Goal: Task Accomplishment & Management: Use online tool/utility

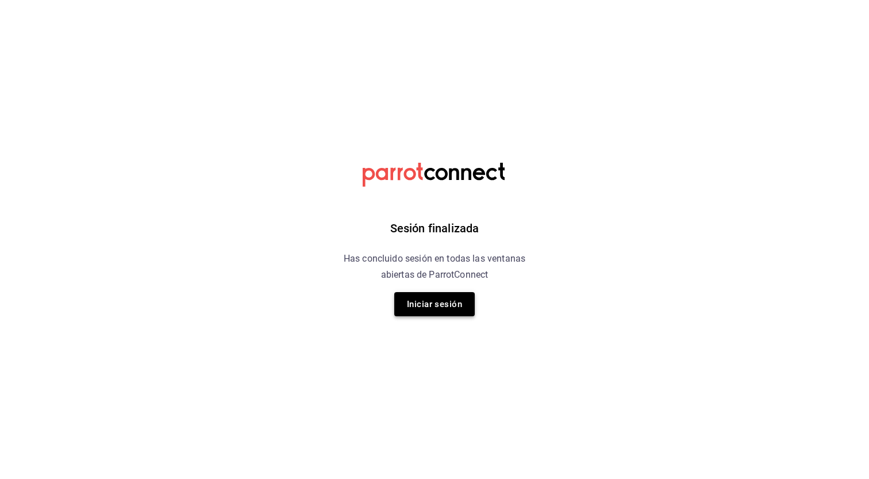
click at [428, 306] on button "Iniciar sesión" at bounding box center [434, 304] width 80 height 24
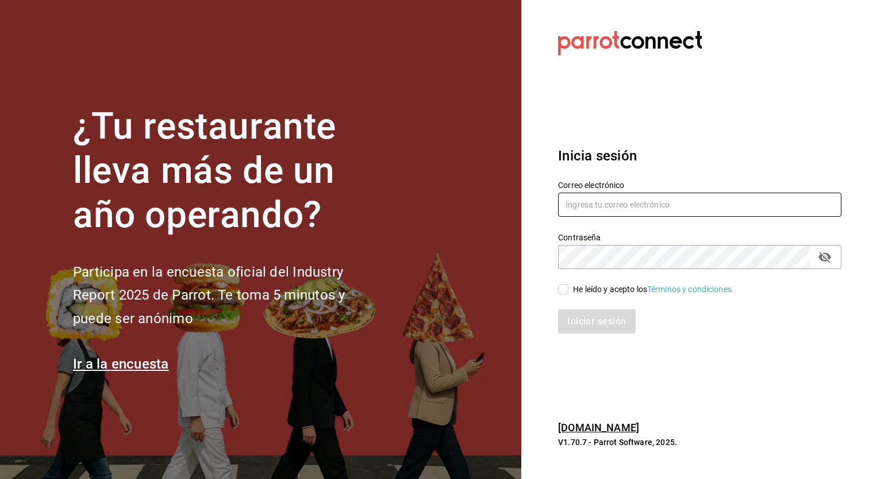
type input "genkipoke@iteso.com"
click at [568, 286] on input "He leído y acepto los Términos y condiciones." at bounding box center [563, 289] width 10 height 10
checkbox input "true"
click at [607, 325] on button "Iniciar sesión" at bounding box center [597, 321] width 78 height 24
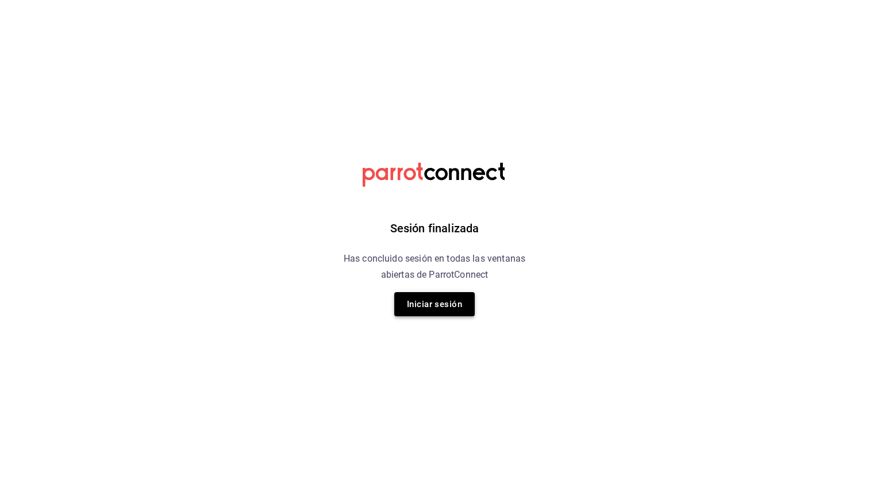
click at [439, 308] on button "Iniciar sesión" at bounding box center [434, 304] width 80 height 24
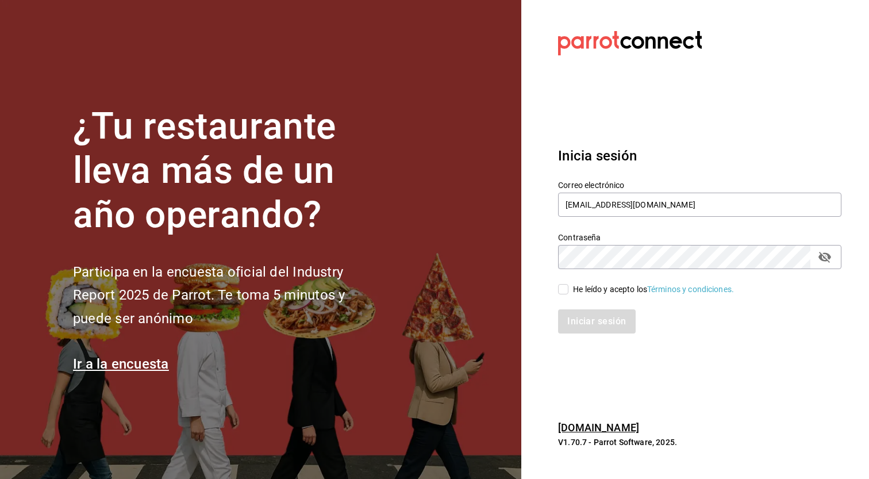
click at [581, 297] on div "Iniciar sesión" at bounding box center [692, 314] width 297 height 38
click at [584, 288] on div "He leído y acepto los Términos y condiciones." at bounding box center [653, 289] width 161 height 12
click at [568, 288] on input "He leído y acepto los Términos y condiciones." at bounding box center [563, 289] width 10 height 10
checkbox input "true"
click at [597, 314] on button "Iniciar sesión" at bounding box center [597, 321] width 78 height 24
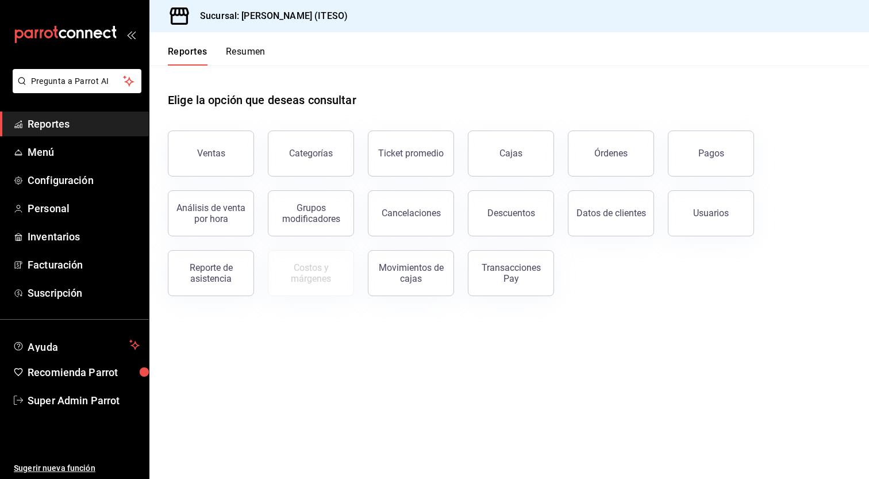
click at [765, 20] on div "Sucursal: [PERSON_NAME] (ITESO)" at bounding box center [508, 16] width 719 height 32
click at [68, 126] on span "Reportes" at bounding box center [84, 124] width 112 height 16
click at [55, 152] on span "Menú" at bounding box center [84, 152] width 112 height 16
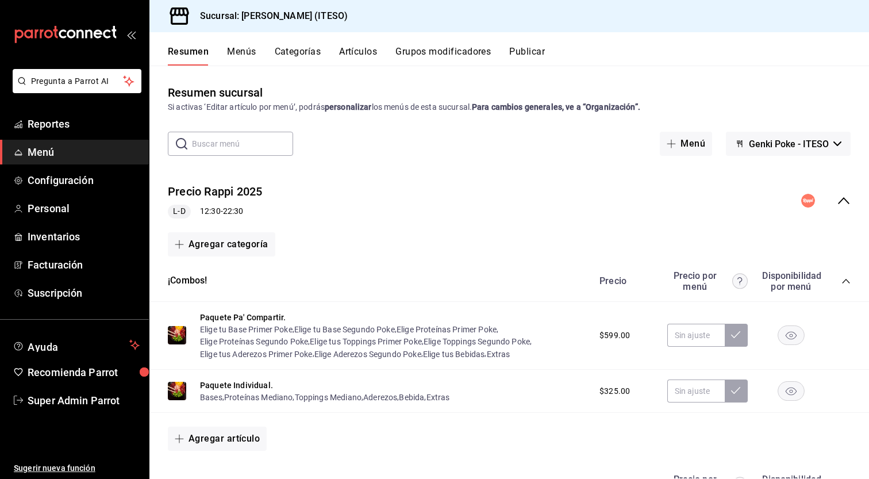
click at [375, 55] on button "Artículos" at bounding box center [358, 56] width 38 height 20
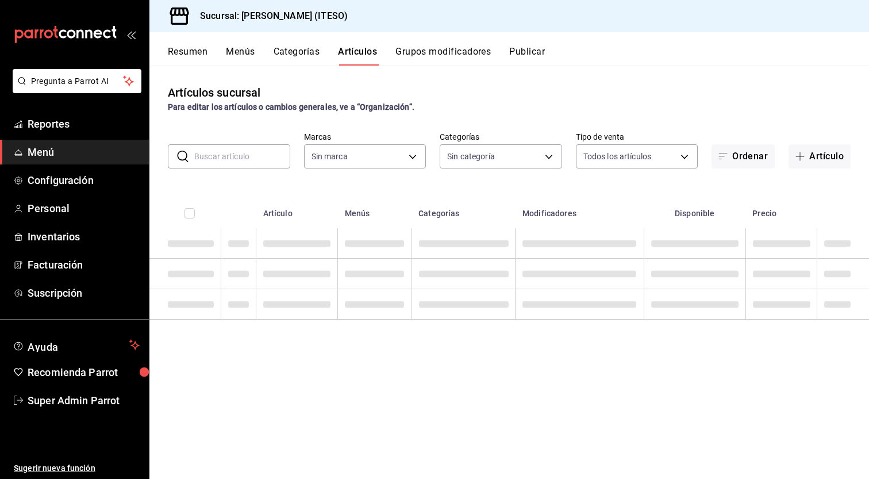
type input "e4188616-702a-4f91-9512-e9968cfe7d71"
type input "0bc7cabd-96ad-48c5-9679-7df0877b7a7d,f00018ab-ccee-4443-8f32-e444ae930a5e,f7fc9…"
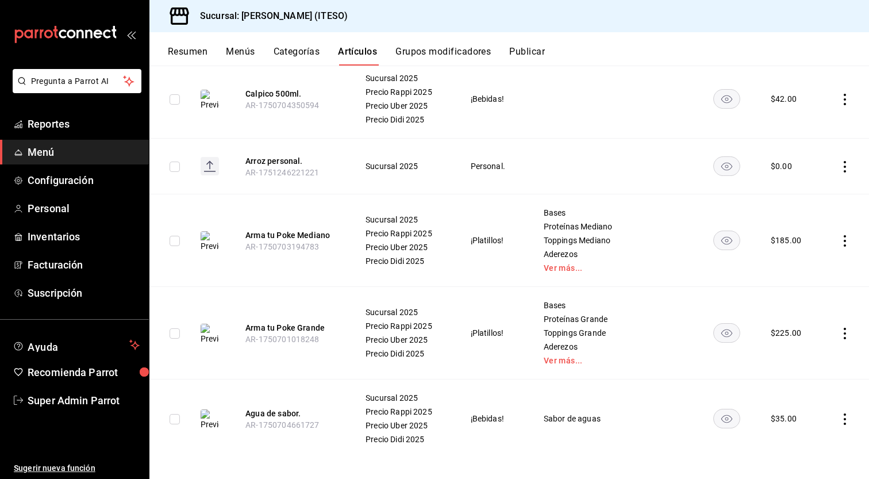
scroll to position [3039, 0]
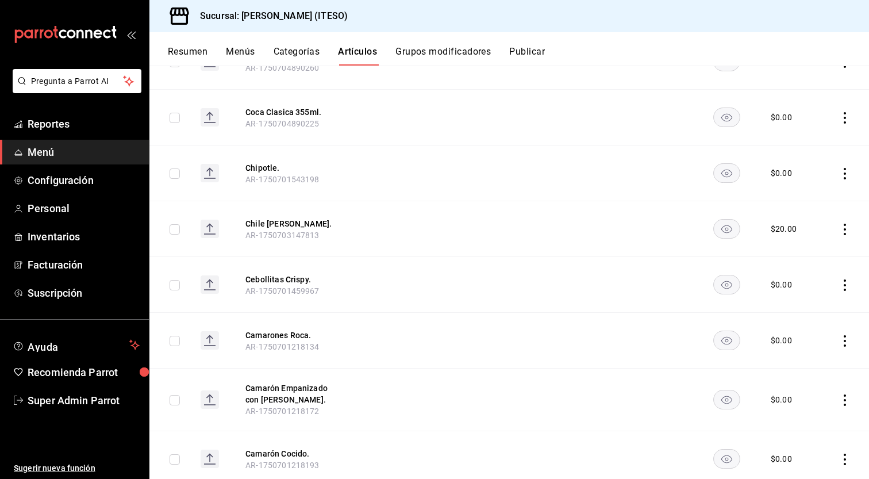
click at [714, 277] on rect "availability-product" at bounding box center [727, 284] width 26 height 19
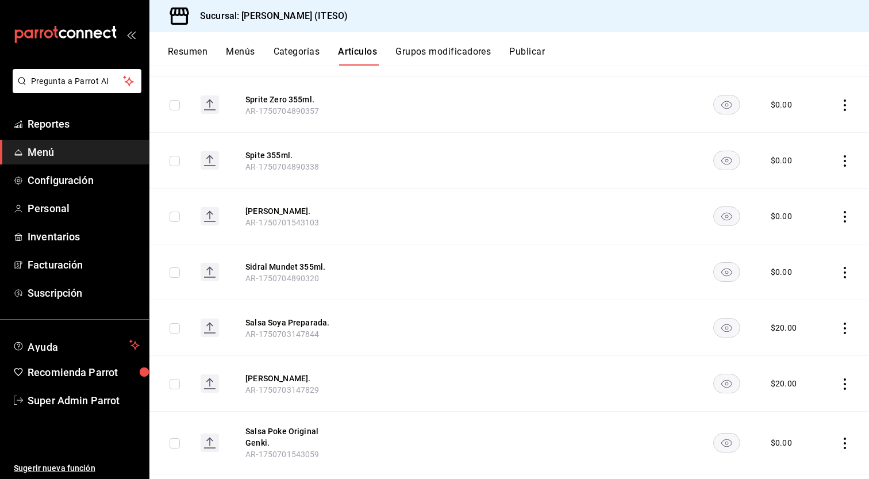
scroll to position [0, 0]
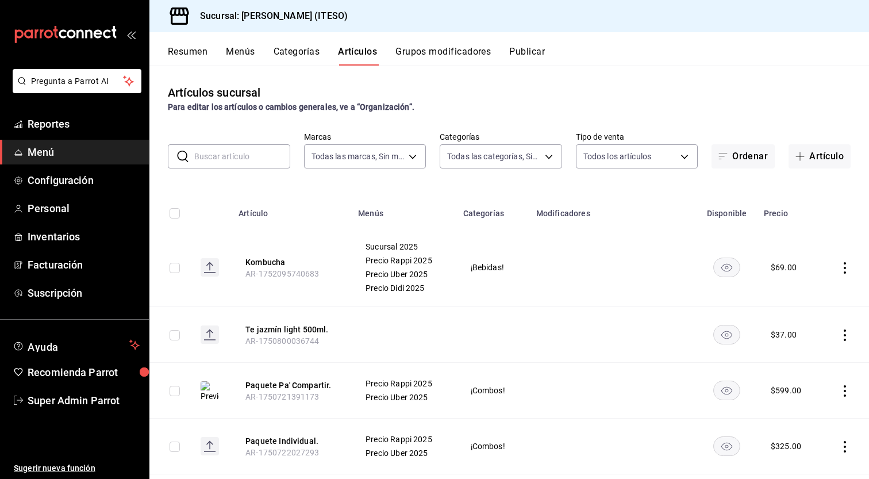
click at [530, 52] on button "Publicar" at bounding box center [527, 56] width 36 height 20
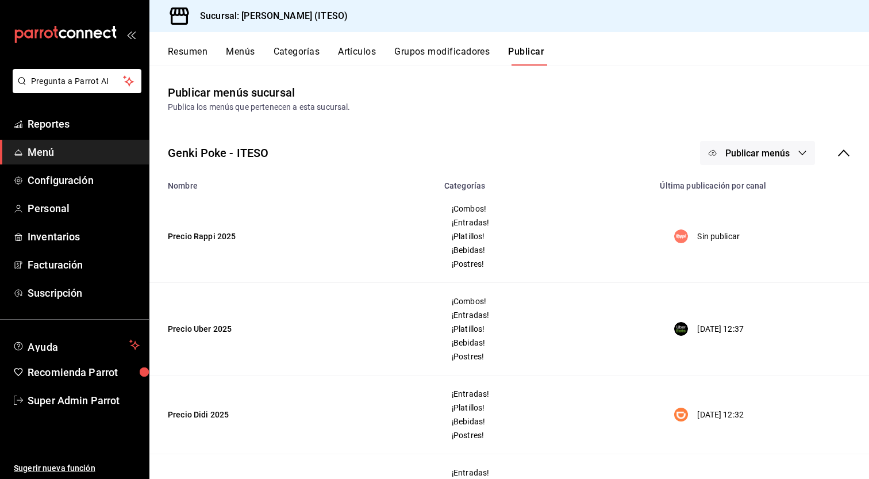
click at [788, 147] on button "Publicar menús" at bounding box center [757, 153] width 115 height 24
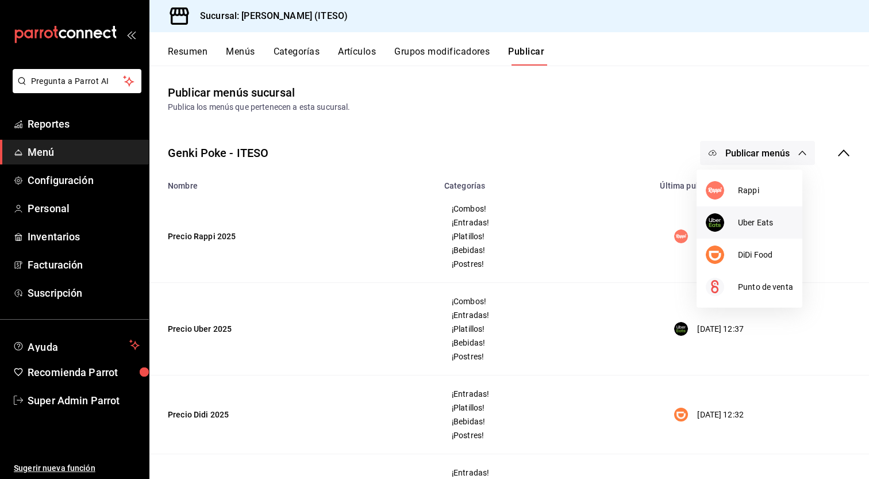
click at [760, 218] on span "Uber Eats" at bounding box center [765, 223] width 55 height 12
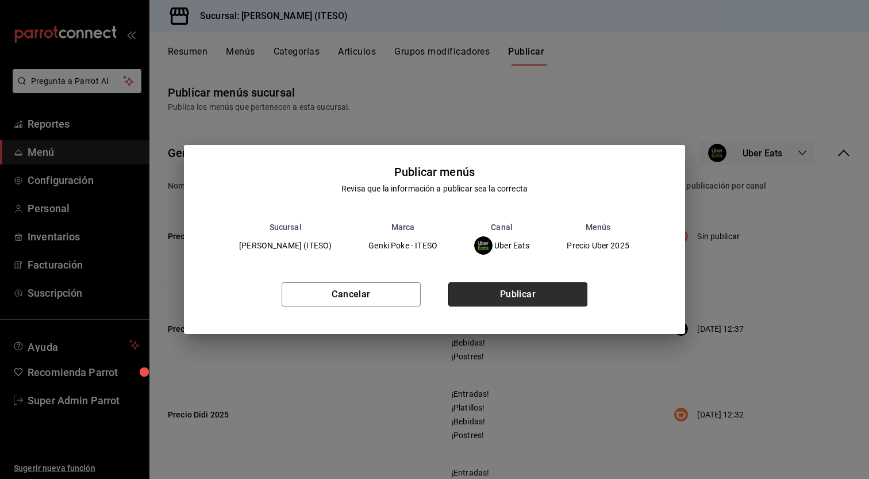
click at [549, 298] on button "Publicar" at bounding box center [517, 294] width 139 height 24
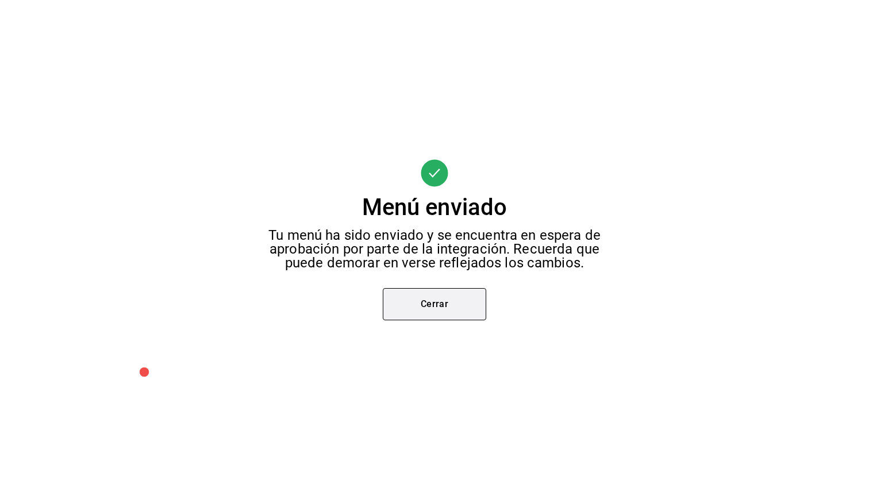
click at [456, 301] on button "Cerrar" at bounding box center [434, 304] width 103 height 32
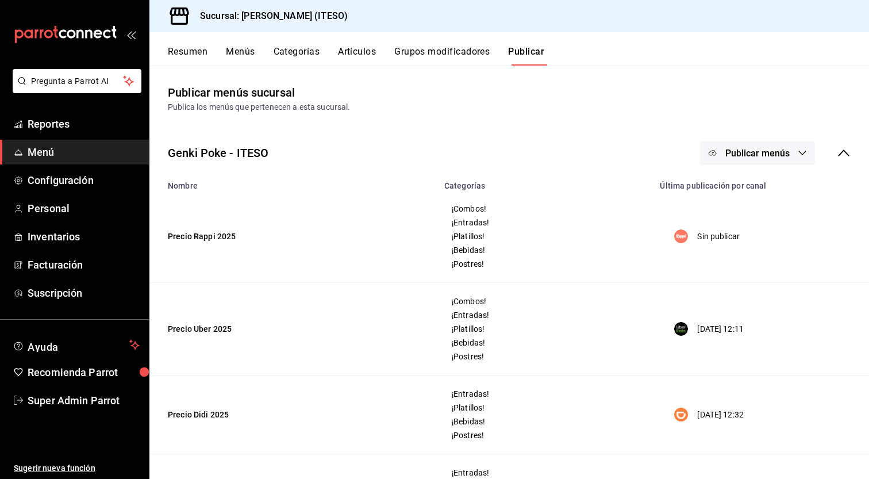
click at [783, 157] on button "Publicar menús" at bounding box center [757, 153] width 115 height 24
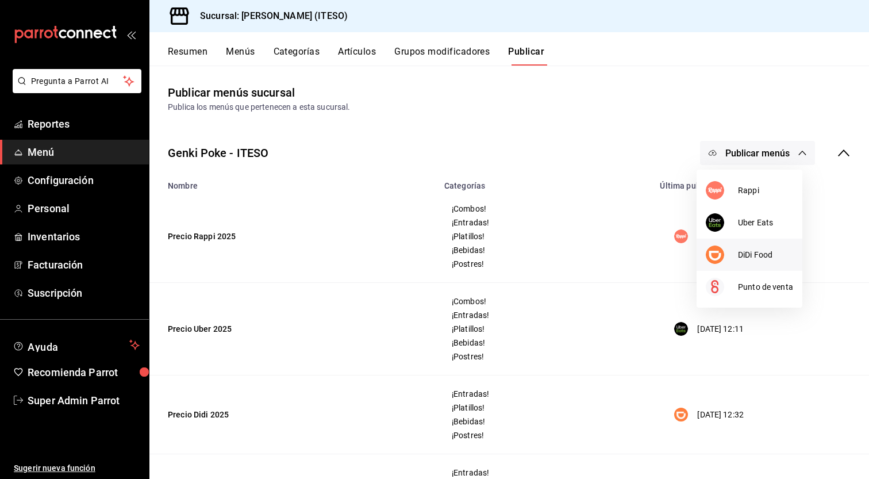
click at [775, 259] on span "DiDi Food" at bounding box center [765, 255] width 55 height 12
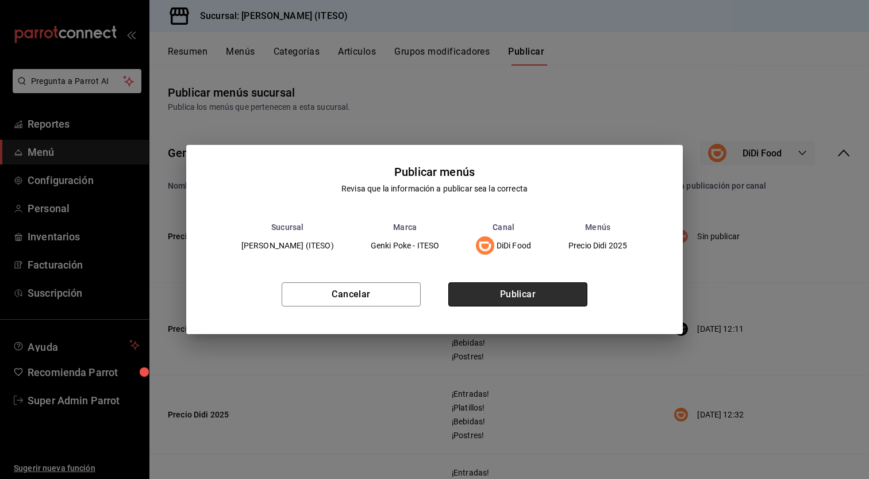
click at [529, 295] on button "Publicar" at bounding box center [517, 294] width 139 height 24
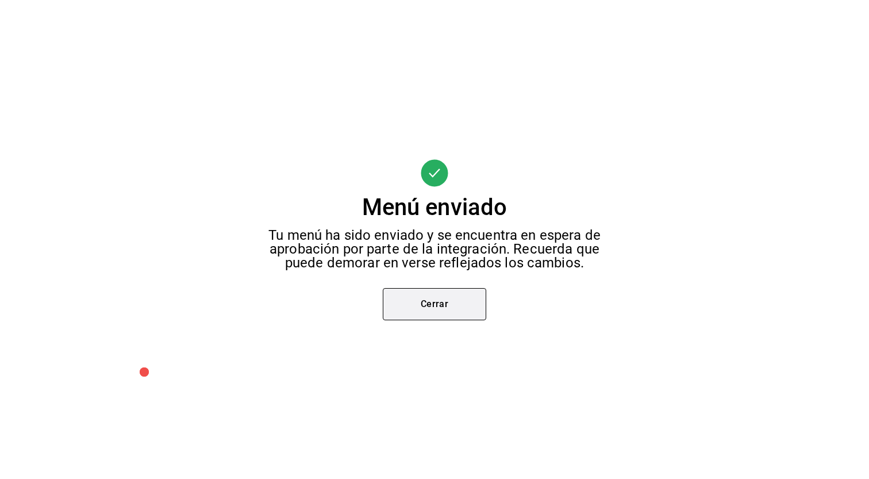
click at [462, 298] on button "Cerrar" at bounding box center [434, 304] width 103 height 32
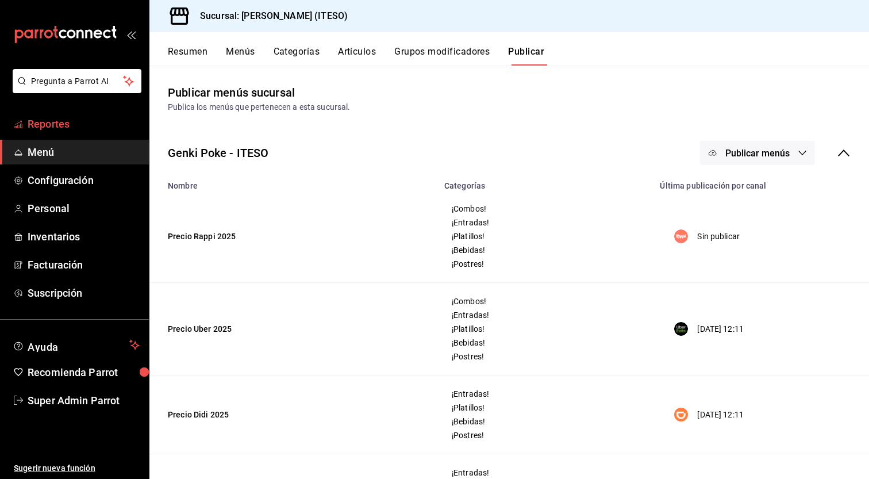
click at [78, 124] on span "Reportes" at bounding box center [84, 124] width 112 height 16
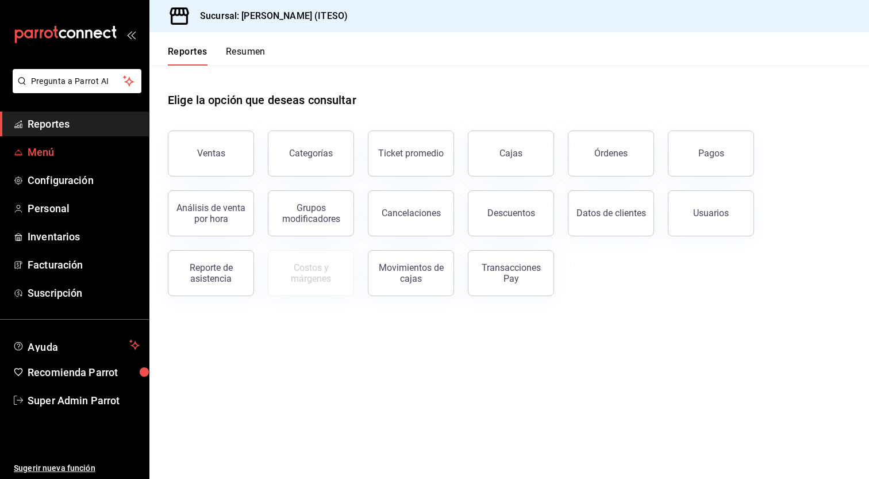
click at [45, 151] on span "Menú" at bounding box center [84, 152] width 112 height 16
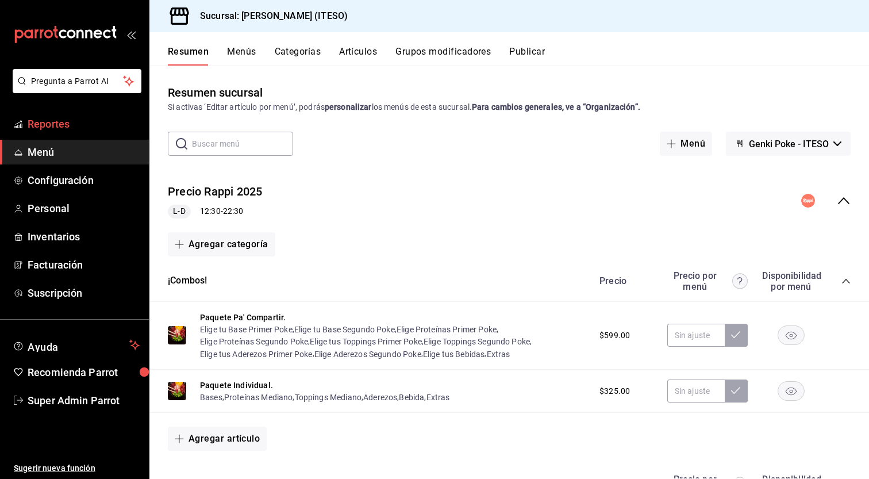
click at [59, 132] on link "Reportes" at bounding box center [74, 123] width 149 height 25
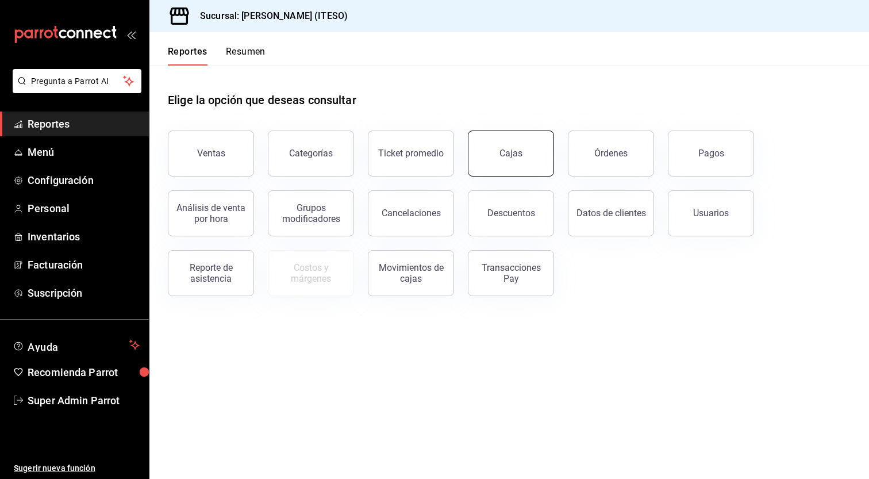
click at [510, 171] on link "Cajas" at bounding box center [511, 153] width 86 height 46
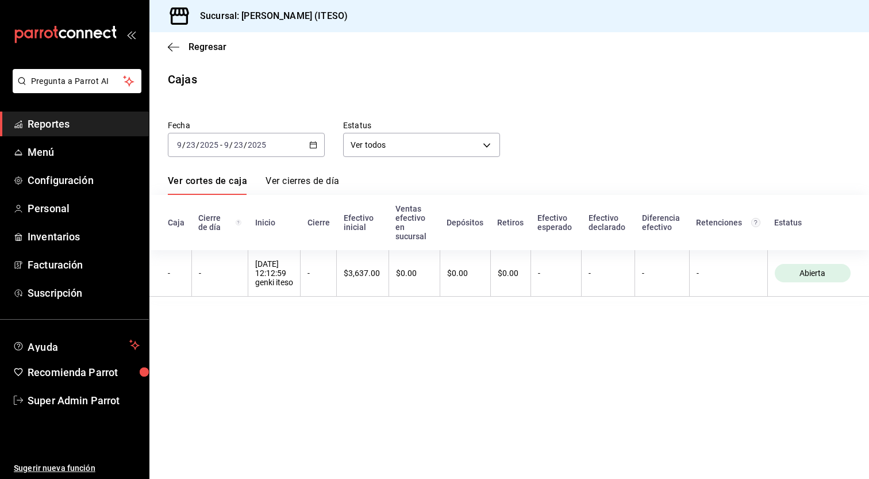
click at [303, 184] on link "Ver cierres de día" at bounding box center [302, 185] width 74 height 20
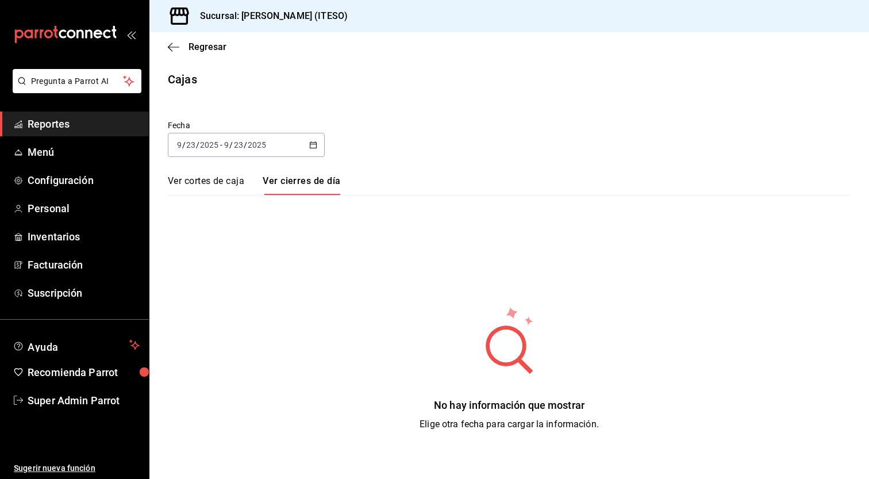
click at [311, 146] on icon "button" at bounding box center [313, 145] width 8 height 8
click at [213, 211] on li "Ayer" at bounding box center [221, 206] width 107 height 26
click at [183, 46] on span "Regresar" at bounding box center [197, 46] width 59 height 11
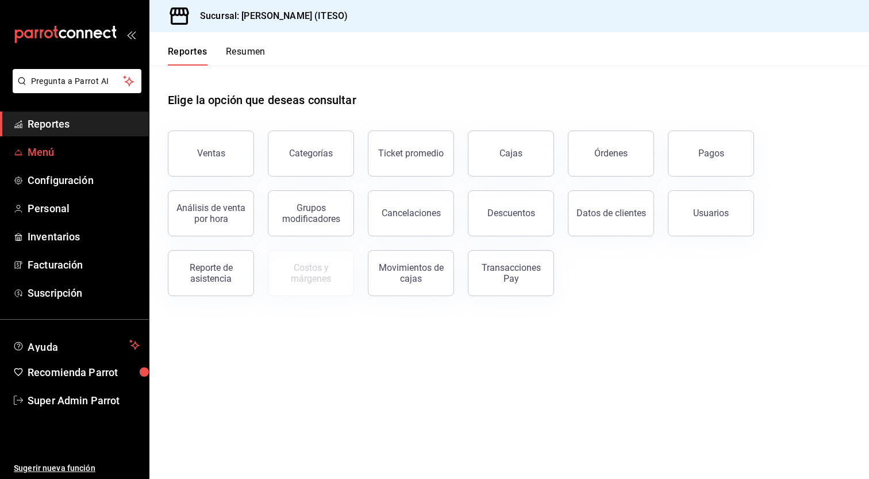
click at [55, 156] on span "Menú" at bounding box center [84, 152] width 112 height 16
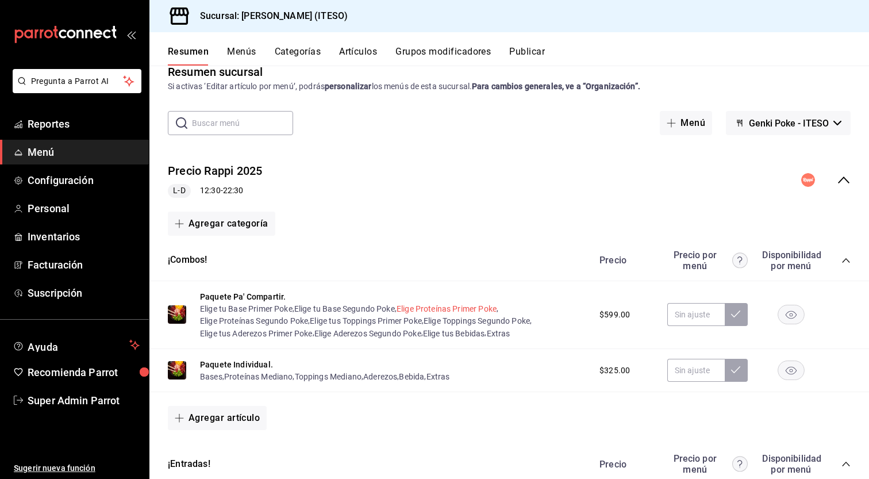
scroll to position [11, 0]
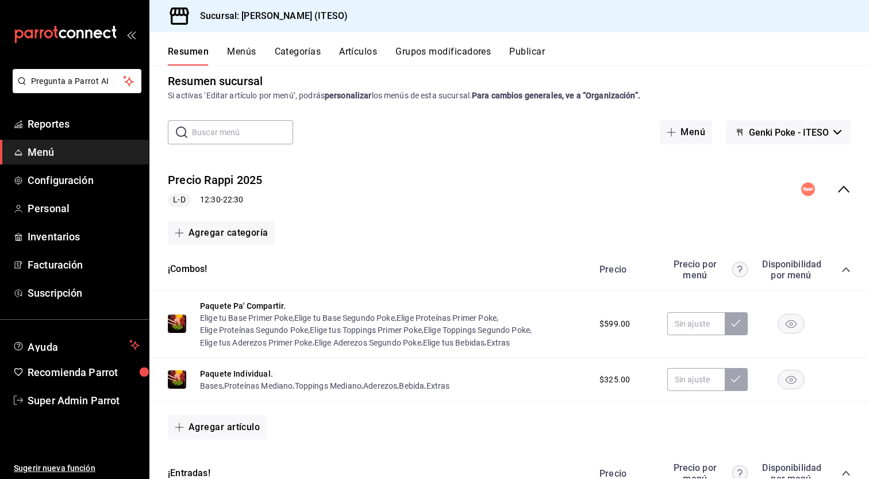
click at [823, 192] on div "collapse-menu-row" at bounding box center [825, 189] width 49 height 14
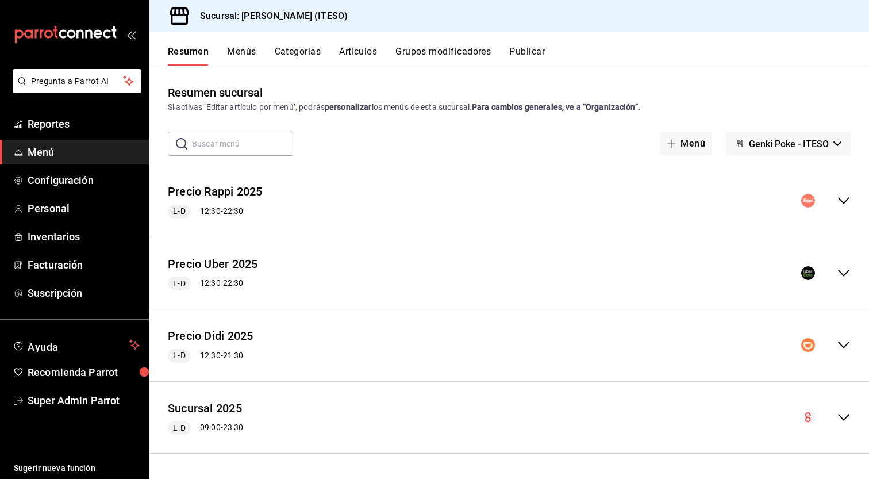
scroll to position [0, 0]
click at [241, 53] on button "Menús" at bounding box center [241, 56] width 29 height 20
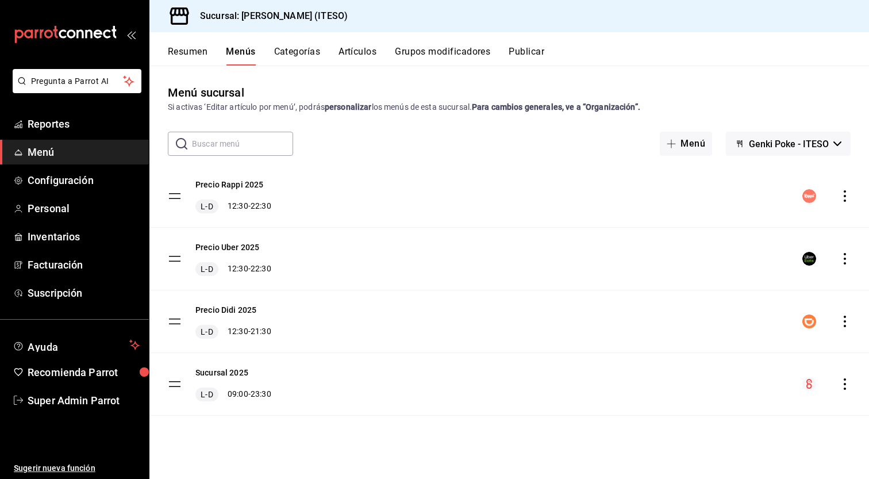
click at [195, 52] on button "Resumen" at bounding box center [188, 56] width 40 height 20
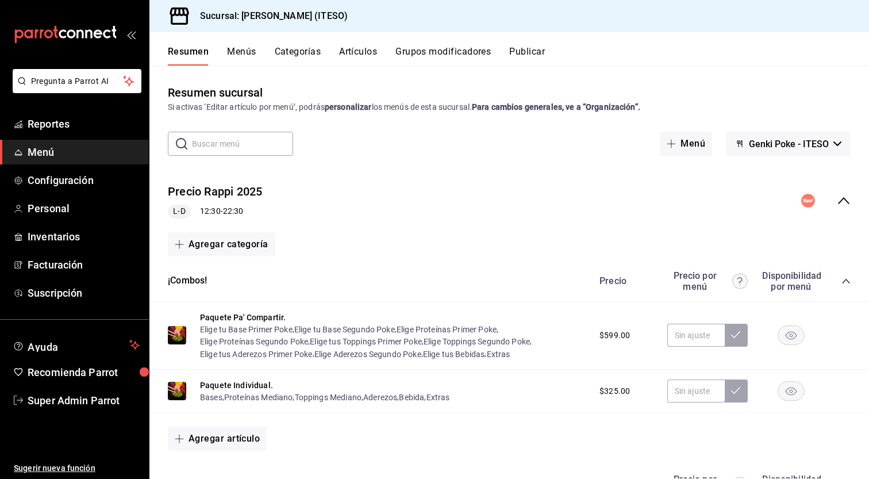
click at [837, 201] on icon "collapse-menu-row" at bounding box center [844, 201] width 14 height 14
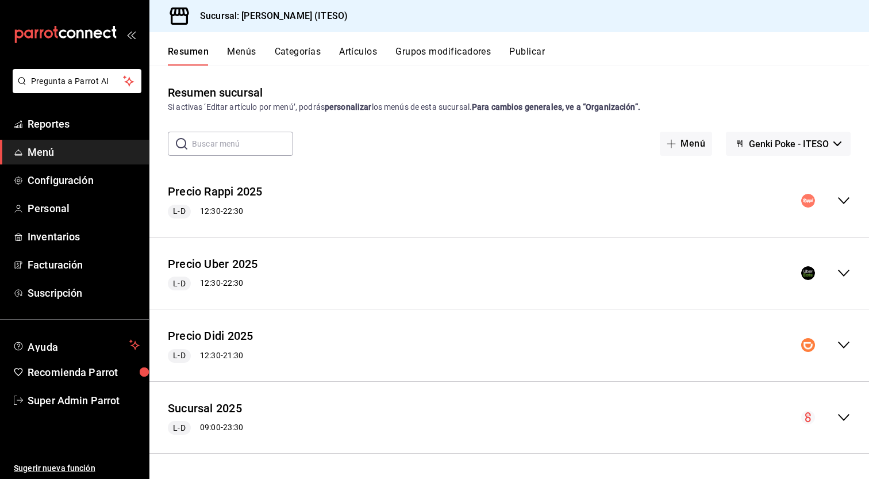
click at [848, 420] on icon "collapse-menu-row" at bounding box center [844, 417] width 14 height 14
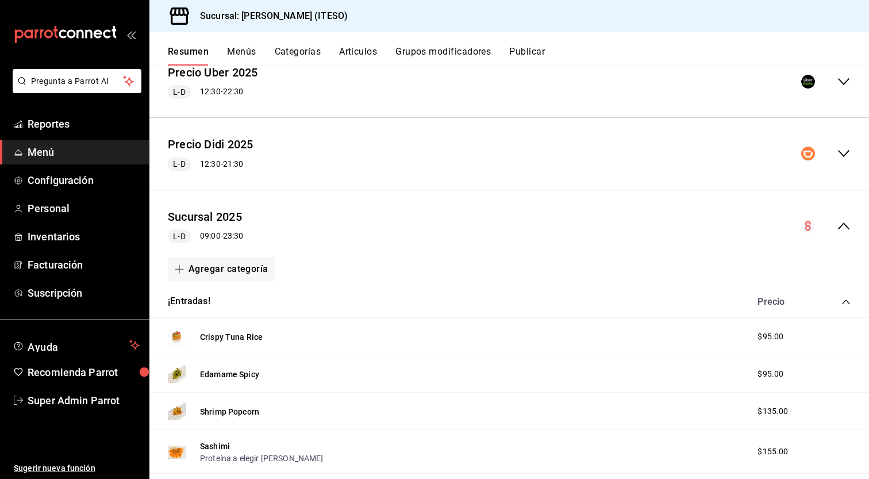
scroll to position [182, 0]
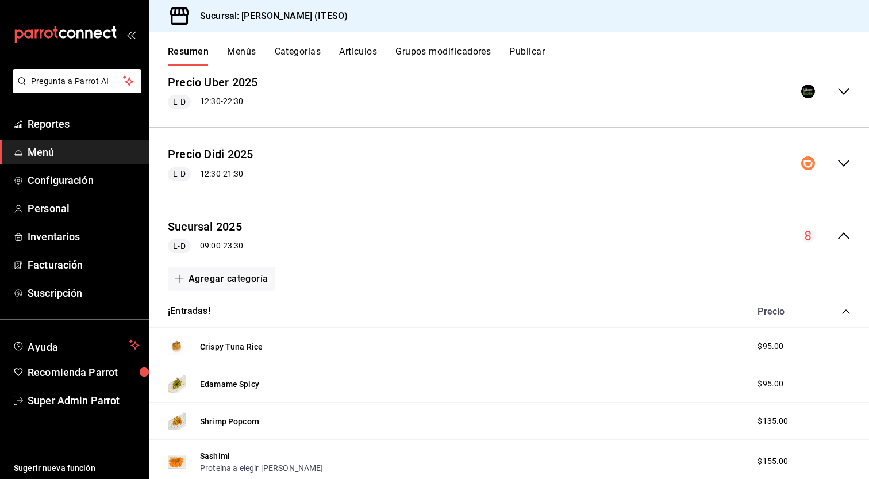
click at [838, 234] on icon "collapse-menu-row" at bounding box center [844, 236] width 14 height 14
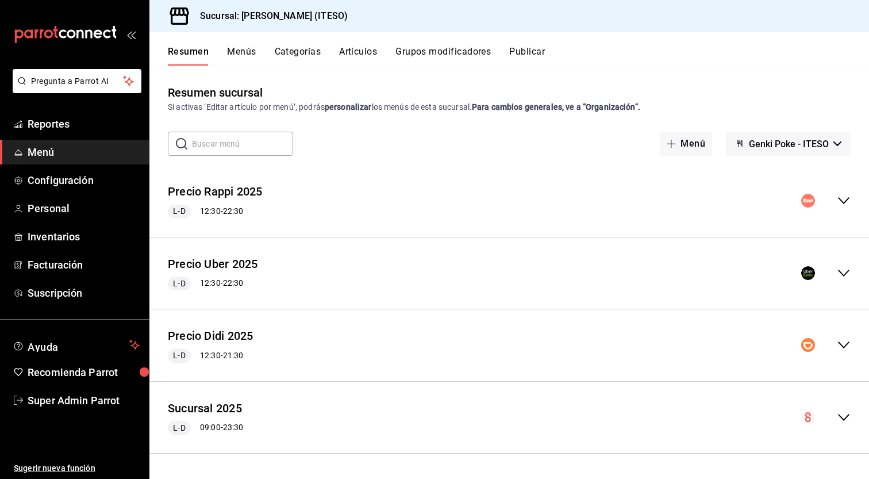
scroll to position [0, 0]
click at [255, 53] on button "Menús" at bounding box center [241, 56] width 29 height 20
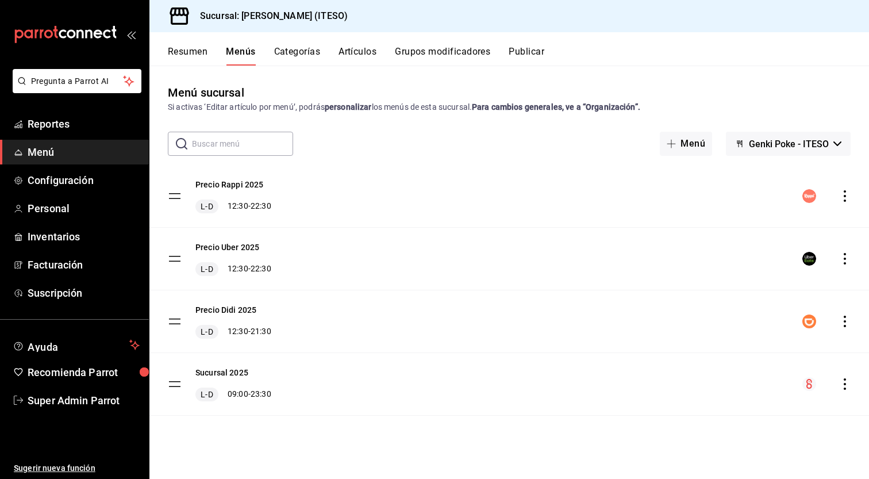
click at [311, 52] on button "Categorías" at bounding box center [297, 56] width 47 height 20
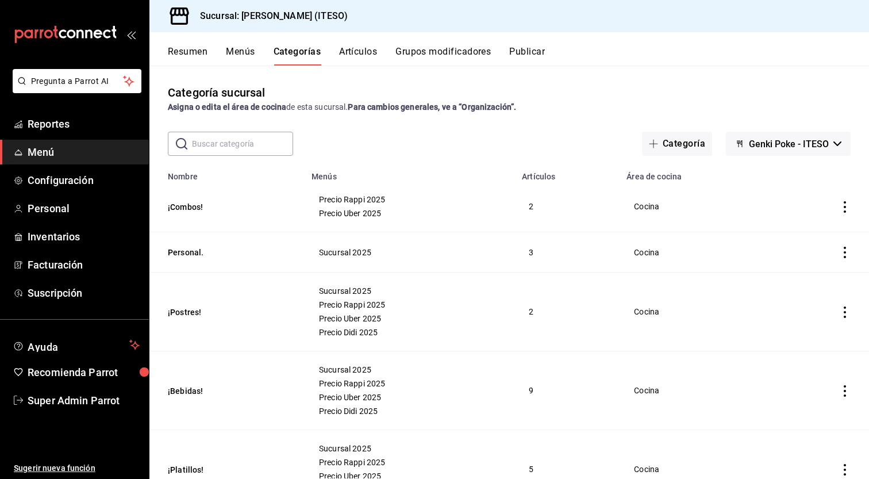
click at [367, 34] on div "Resumen Menús Categorías Artículos Grupos modificadores Publicar" at bounding box center [508, 48] width 719 height 33
click at [354, 49] on button "Artículos" at bounding box center [358, 56] width 38 height 20
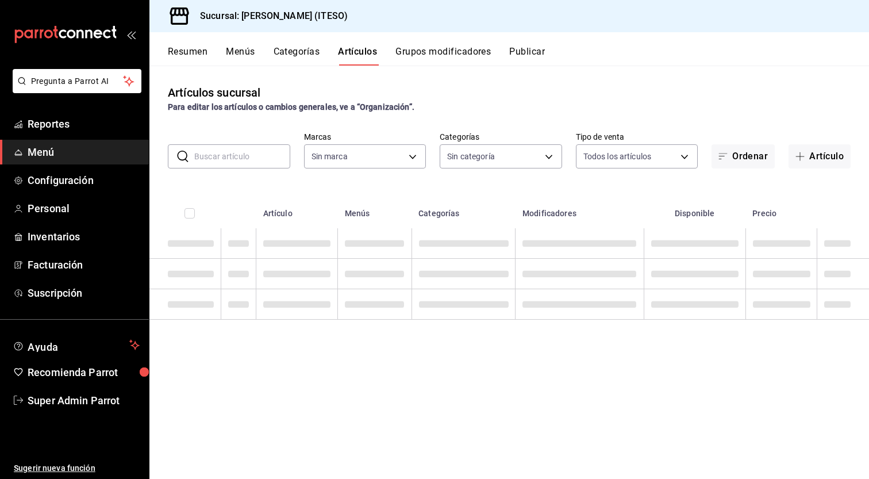
type input "e4188616-702a-4f91-9512-e9968cfe7d71"
type input "0bc7cabd-96ad-48c5-9679-7df0877b7a7d,f00018ab-ccee-4443-8f32-e444ae930a5e,f7fc9…"
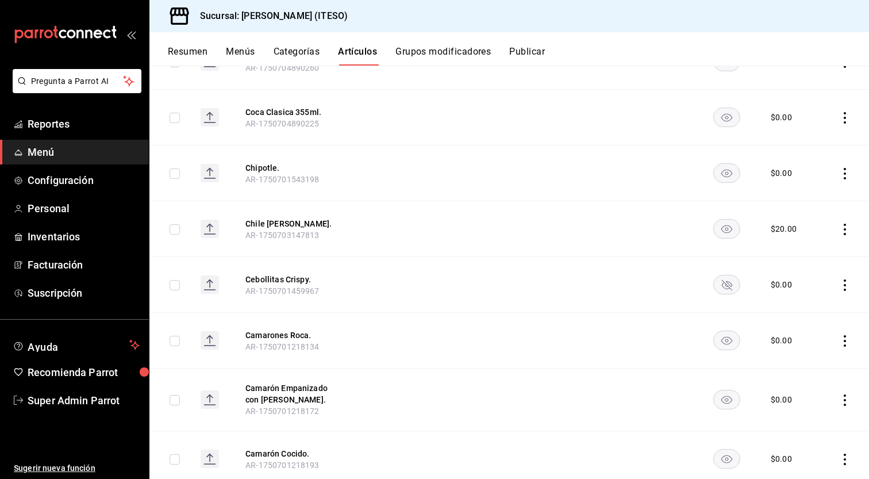
scroll to position [336, 0]
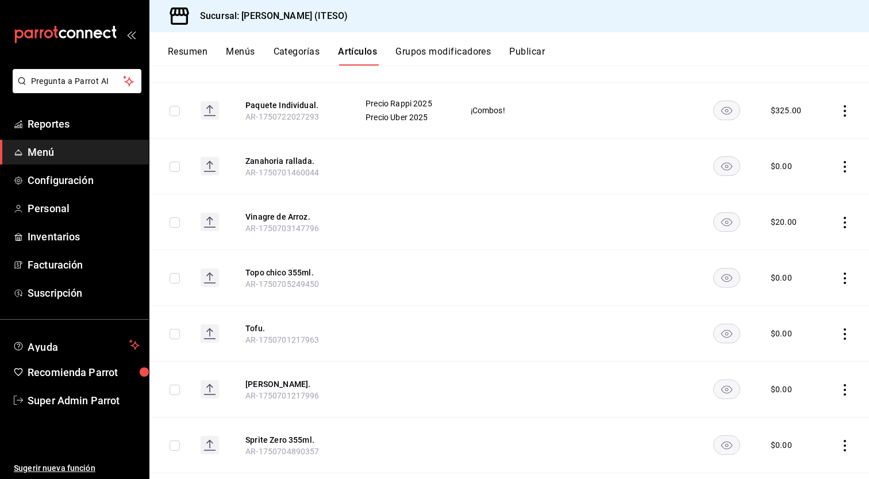
click at [714, 277] on rect "availability-product" at bounding box center [727, 277] width 26 height 19
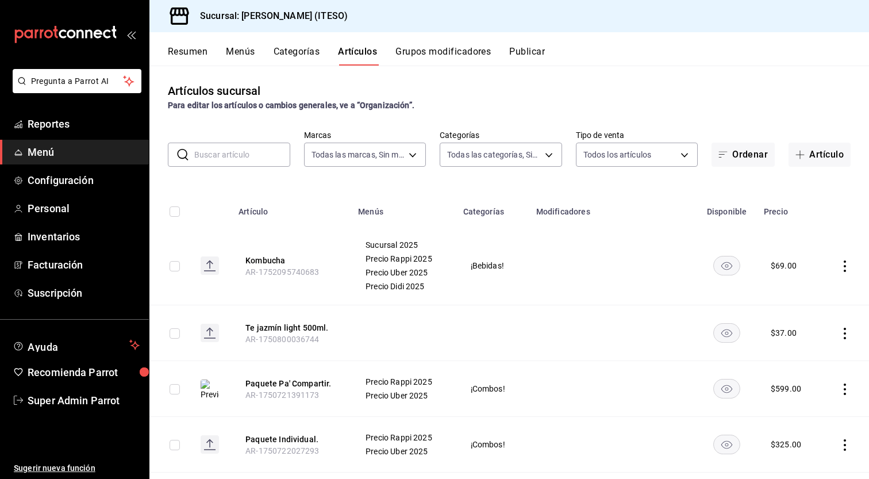
scroll to position [0, 0]
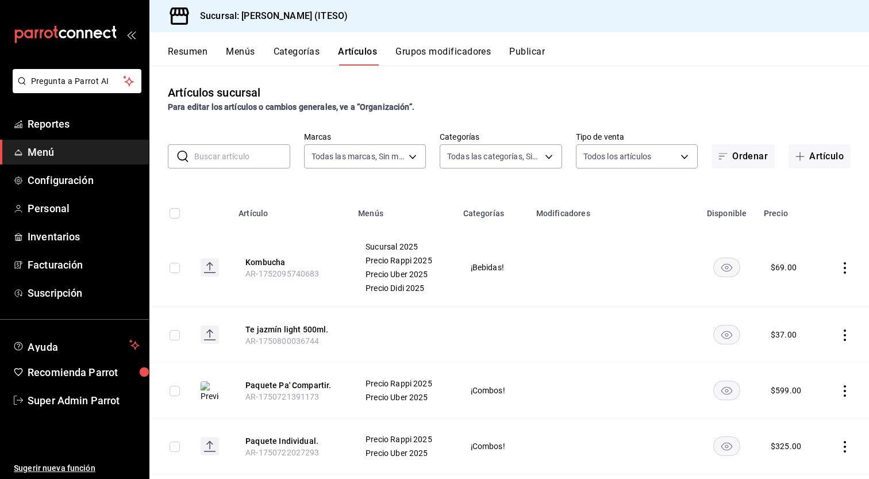
click at [534, 55] on button "Publicar" at bounding box center [527, 56] width 36 height 20
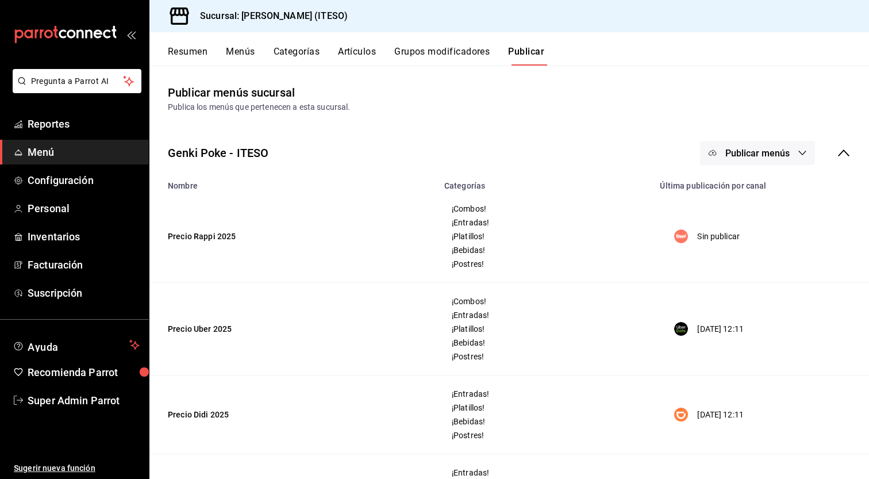
click at [794, 144] on button "Publicar menús" at bounding box center [757, 153] width 115 height 24
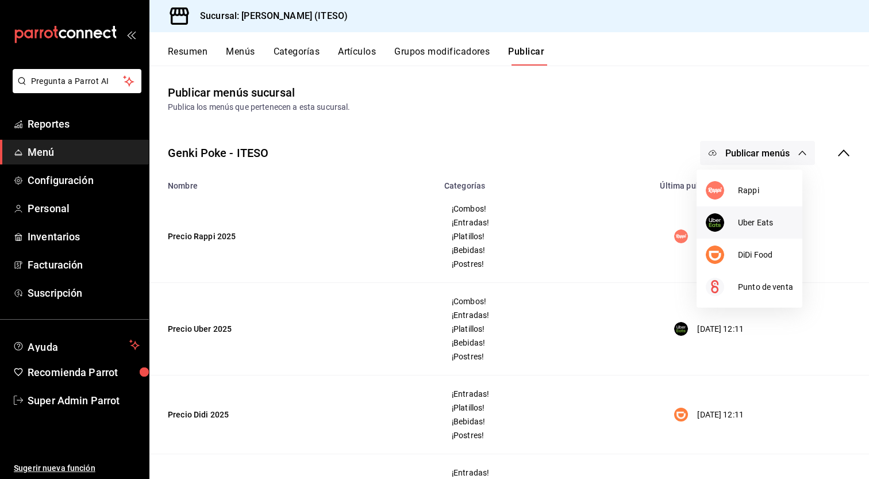
click at [757, 222] on span "Uber Eats" at bounding box center [765, 223] width 55 height 12
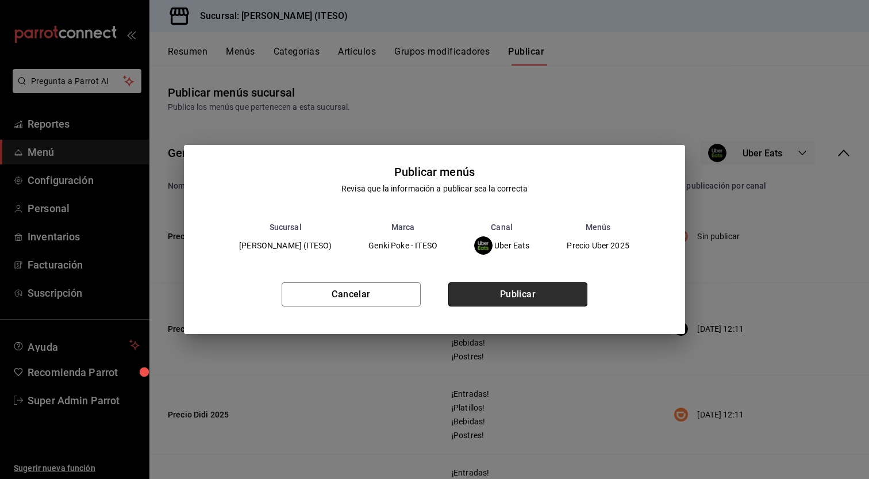
click at [516, 296] on button "Publicar" at bounding box center [517, 294] width 139 height 24
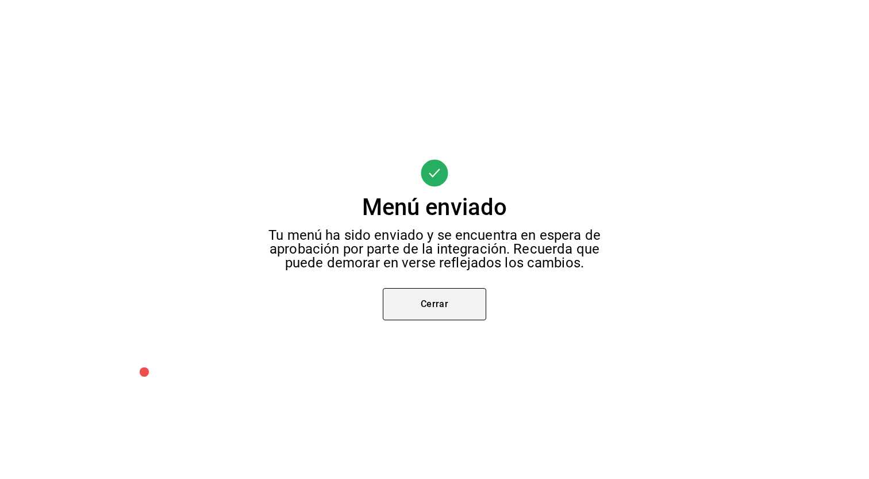
click at [436, 293] on button "Cerrar" at bounding box center [434, 304] width 103 height 32
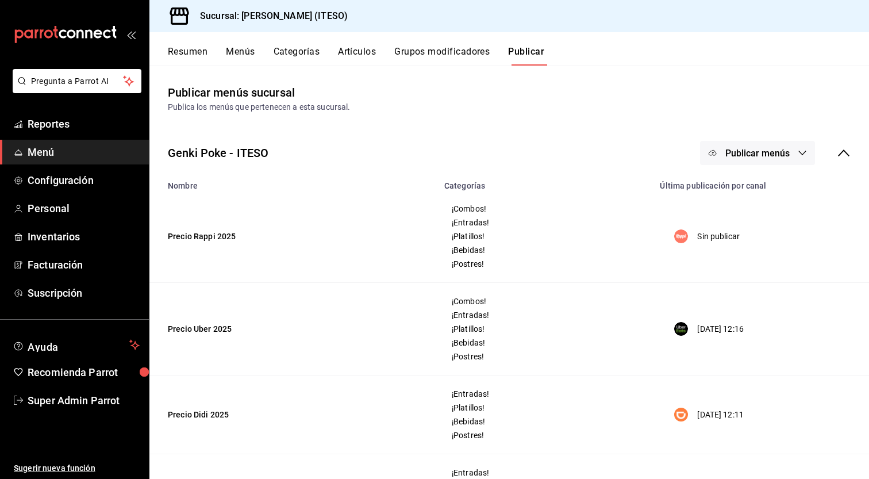
click at [776, 157] on span "Publicar menús" at bounding box center [757, 153] width 64 height 11
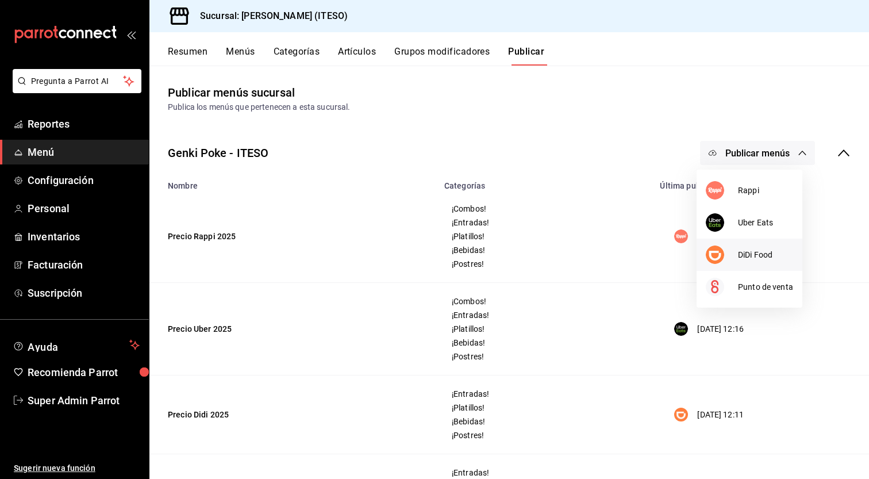
click at [769, 255] on span "DiDi Food" at bounding box center [765, 255] width 55 height 12
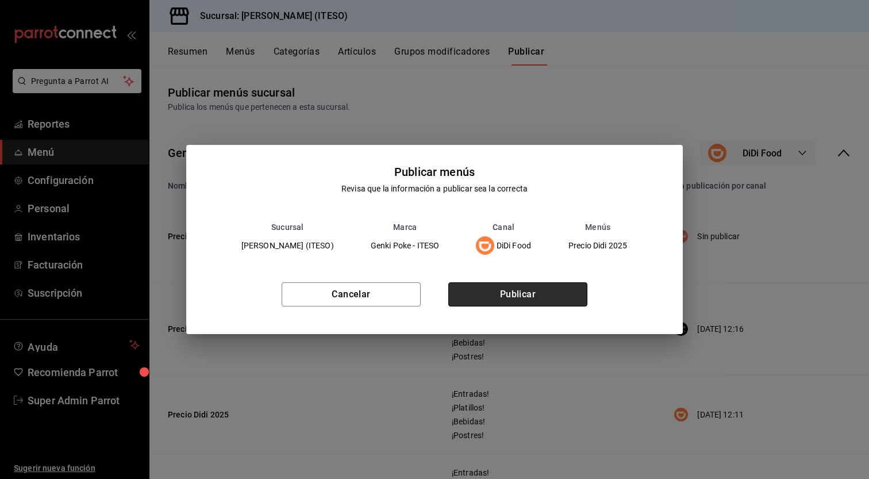
click at [565, 293] on button "Publicar" at bounding box center [517, 294] width 139 height 24
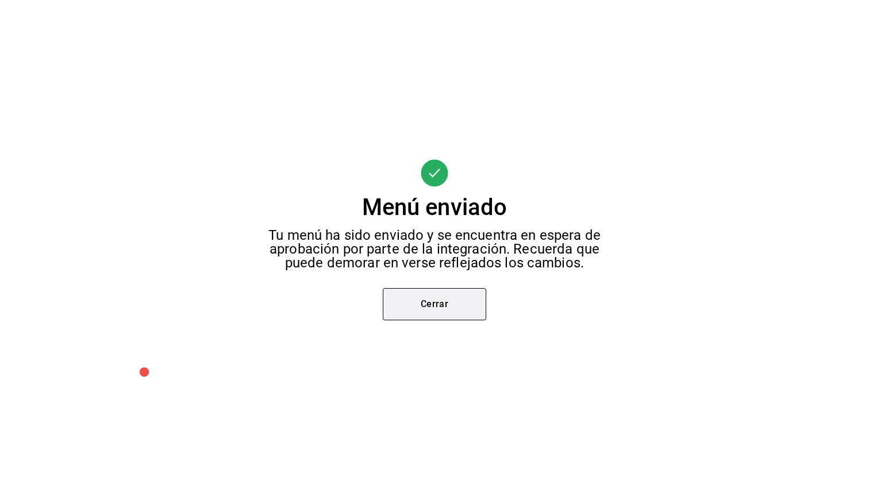
click at [444, 300] on button "Cerrar" at bounding box center [434, 304] width 103 height 32
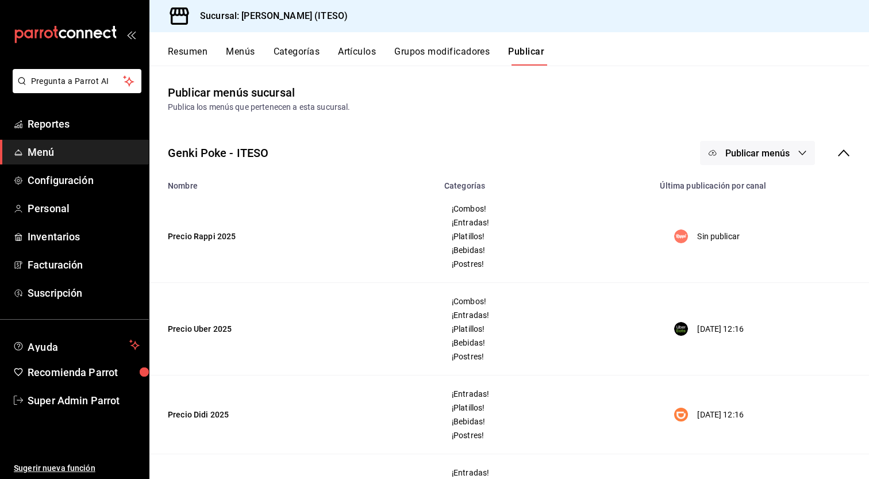
click at [778, 155] on span "Publicar menús" at bounding box center [757, 153] width 64 height 11
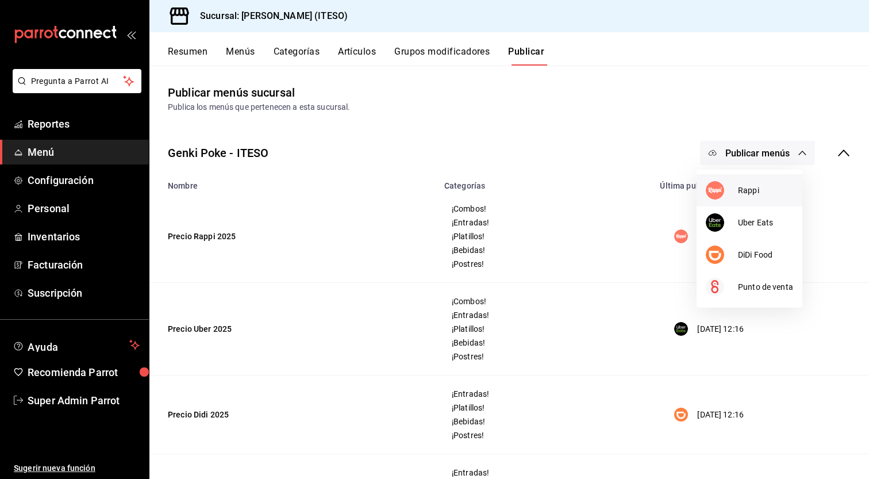
click at [736, 191] on div at bounding box center [722, 190] width 32 height 18
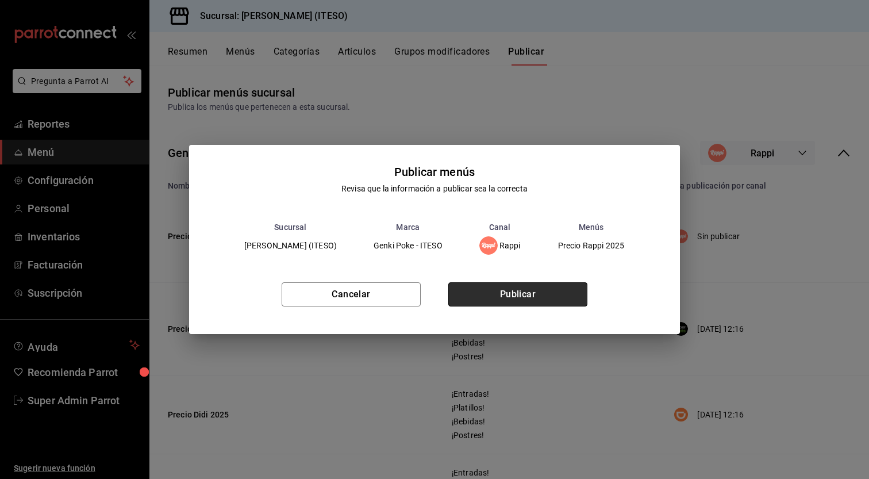
click at [517, 298] on button "Publicar" at bounding box center [517, 294] width 139 height 24
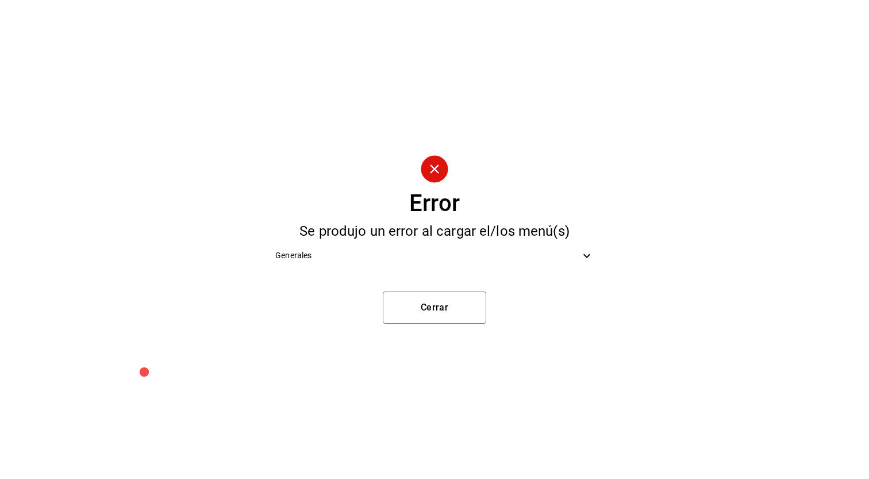
click at [582, 257] on icon at bounding box center [587, 256] width 14 height 14
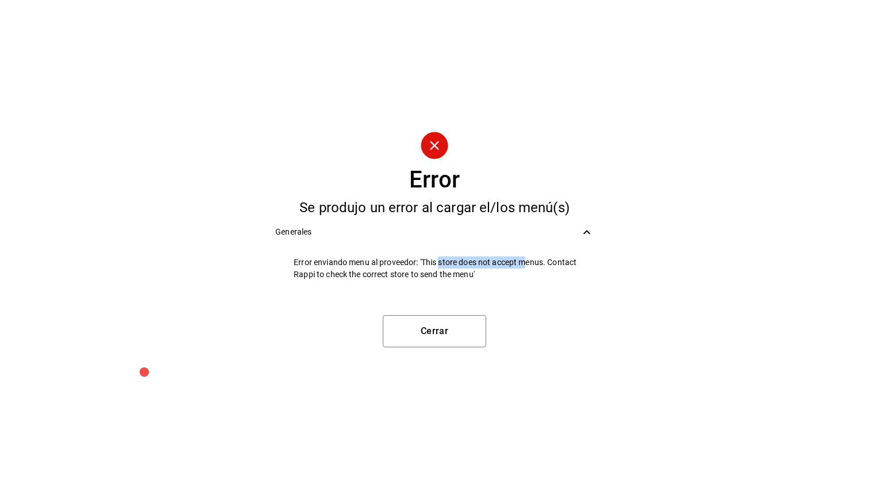
drag, startPoint x: 441, startPoint y: 265, endPoint x: 526, endPoint y: 268, distance: 85.1
click at [526, 268] on span "Error enviando menu al proveedor: 'This store does not accept menus. Contact Ra…" at bounding box center [444, 268] width 300 height 24
click at [475, 259] on span "Error enviando menu al proveedor: 'This store does not accept menus. Contact Ra…" at bounding box center [444, 268] width 300 height 24
drag, startPoint x: 475, startPoint y: 259, endPoint x: 570, endPoint y: 261, distance: 95.4
click at [570, 261] on span "Error enviando menu al proveedor: 'This store does not accept menus. Contact Ra…" at bounding box center [444, 268] width 300 height 24
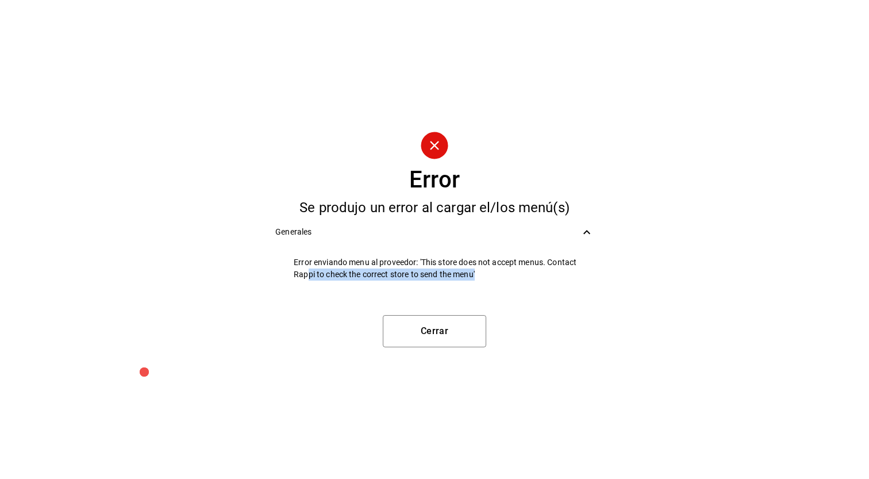
drag, startPoint x: 309, startPoint y: 272, endPoint x: 463, endPoint y: 290, distance: 154.5
click at [463, 290] on ul "Error enviando menu al proveedor: 'This store does not accept menus. Contact Ra…" at bounding box center [434, 268] width 337 height 47
click at [444, 330] on button "Cerrar" at bounding box center [434, 331] width 103 height 32
